Goal: Navigation & Orientation: Go to known website

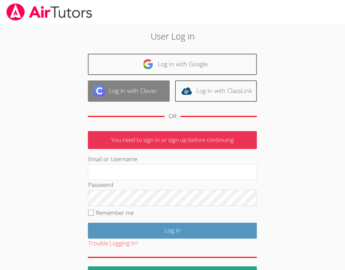
click at [150, 88] on link "Log in with Clever" at bounding box center [129, 90] width 82 height 21
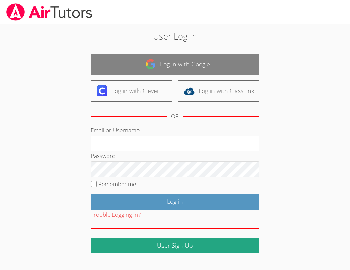
click at [171, 63] on link "Log in with Google" at bounding box center [175, 64] width 169 height 21
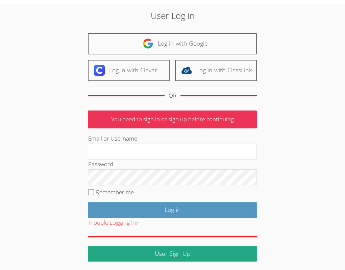
scroll to position [14, 0]
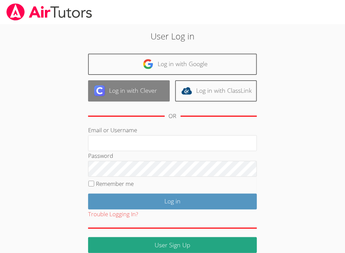
click at [141, 92] on link "Log in with Clever" at bounding box center [129, 90] width 82 height 21
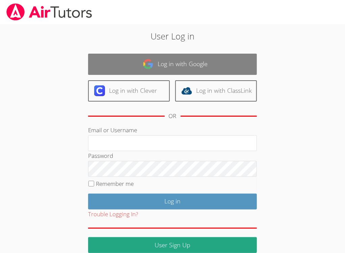
click at [171, 60] on link "Log in with Google" at bounding box center [172, 64] width 169 height 21
